Goal: Complete application form

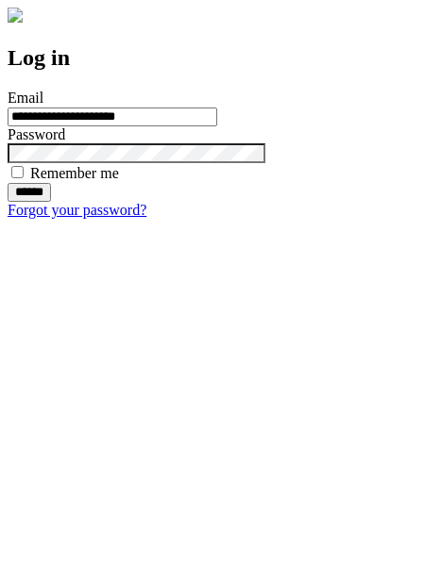
type input "**********"
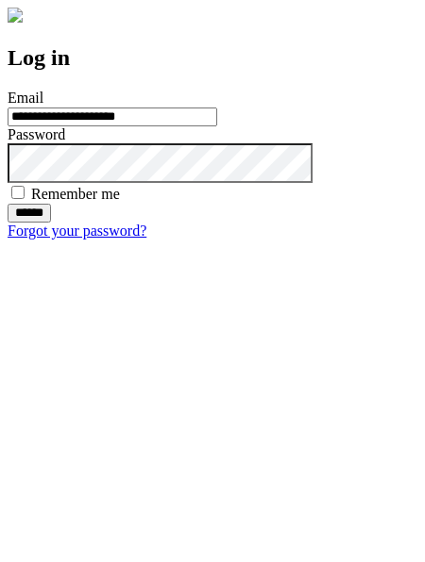
click at [51, 223] on input "******" at bounding box center [29, 213] width 43 height 19
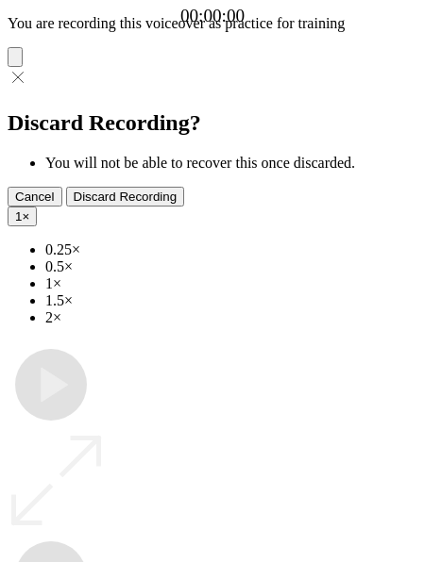
type input "**********"
